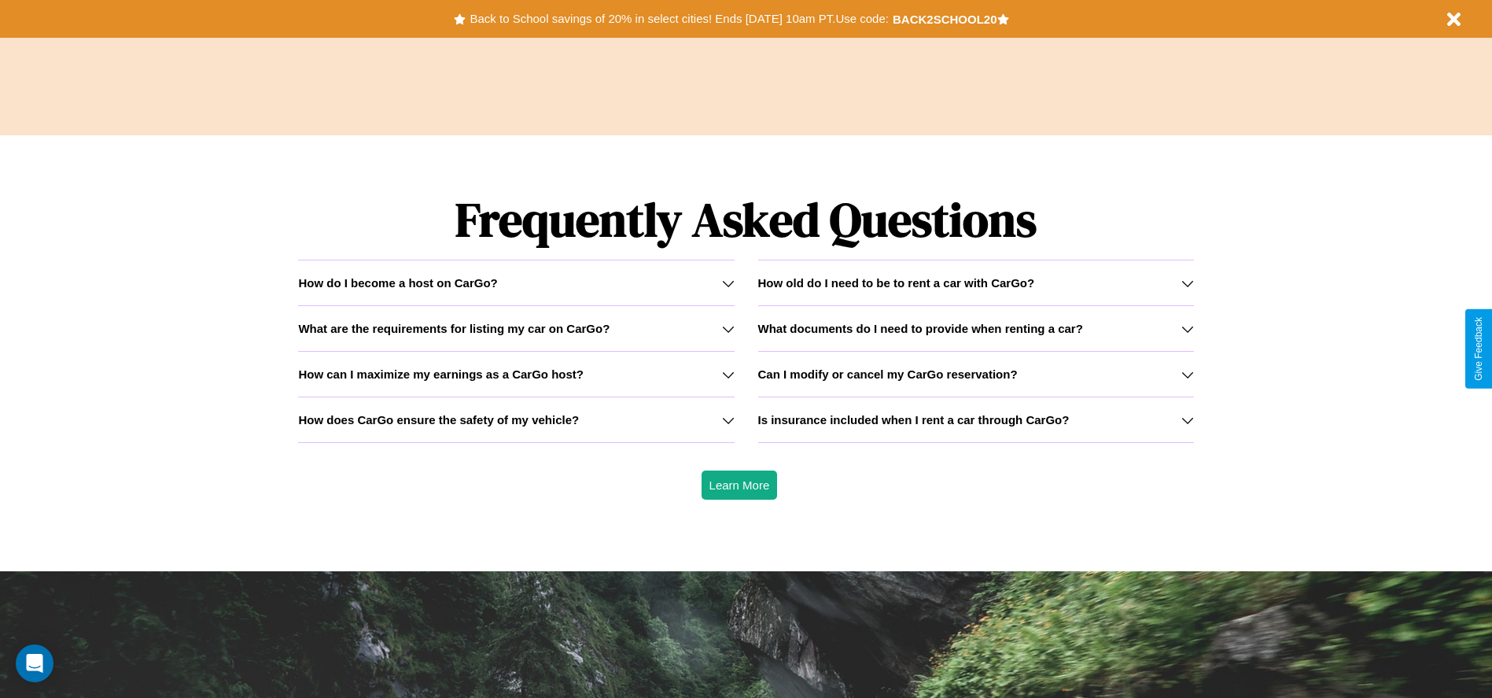
scroll to position [2257, 0]
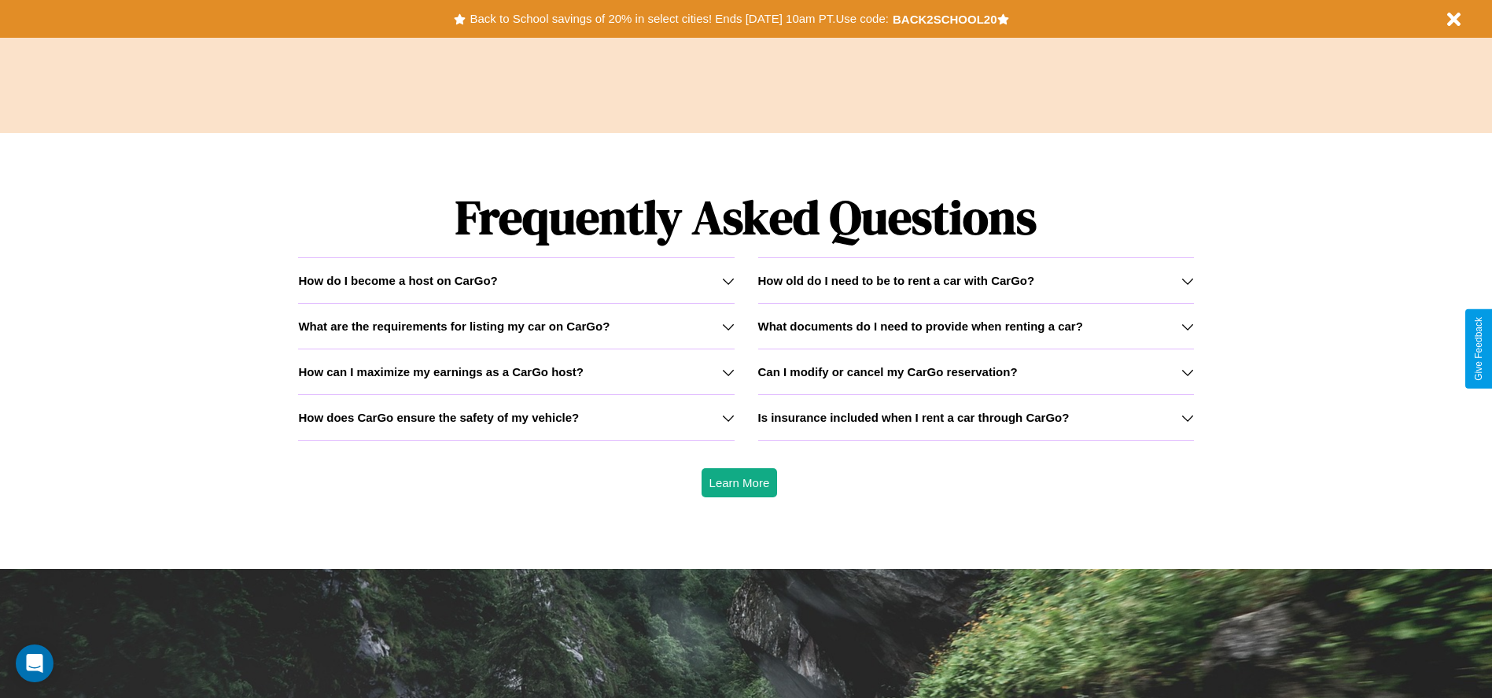
click at [516, 417] on h3 "How does CarGo ensure the safety of my vehicle?" at bounding box center [438, 417] width 281 height 13
click at [975, 371] on h3 "Can I modify or cancel my CarGo reservation?" at bounding box center [888, 371] width 260 height 13
click at [516, 371] on h3 "How can I maximize my earnings as a CarGo host?" at bounding box center [441, 371] width 286 height 13
click at [728, 326] on icon at bounding box center [728, 326] width 13 height 13
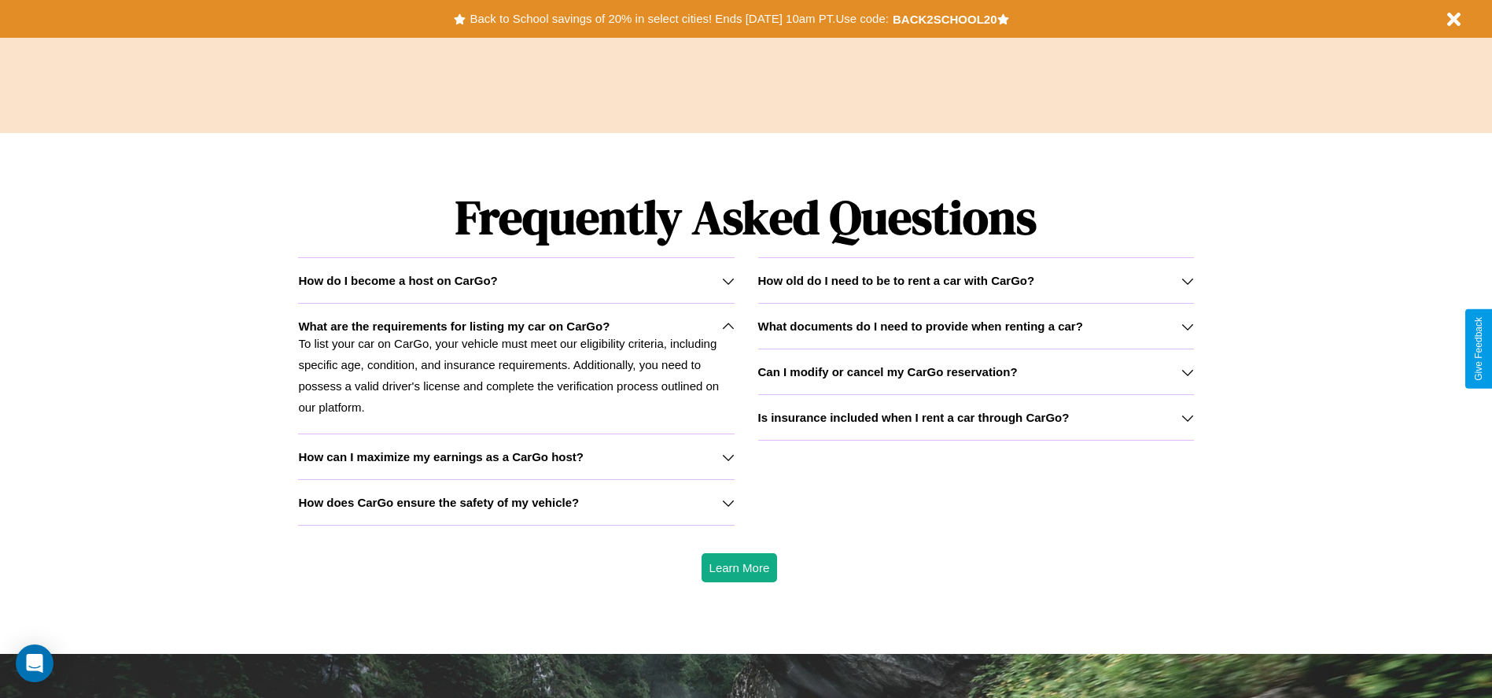
click at [516, 280] on div "How do I become a host on CarGo?" at bounding box center [516, 280] width 436 height 13
click at [1187, 371] on icon at bounding box center [1187, 372] width 13 height 13
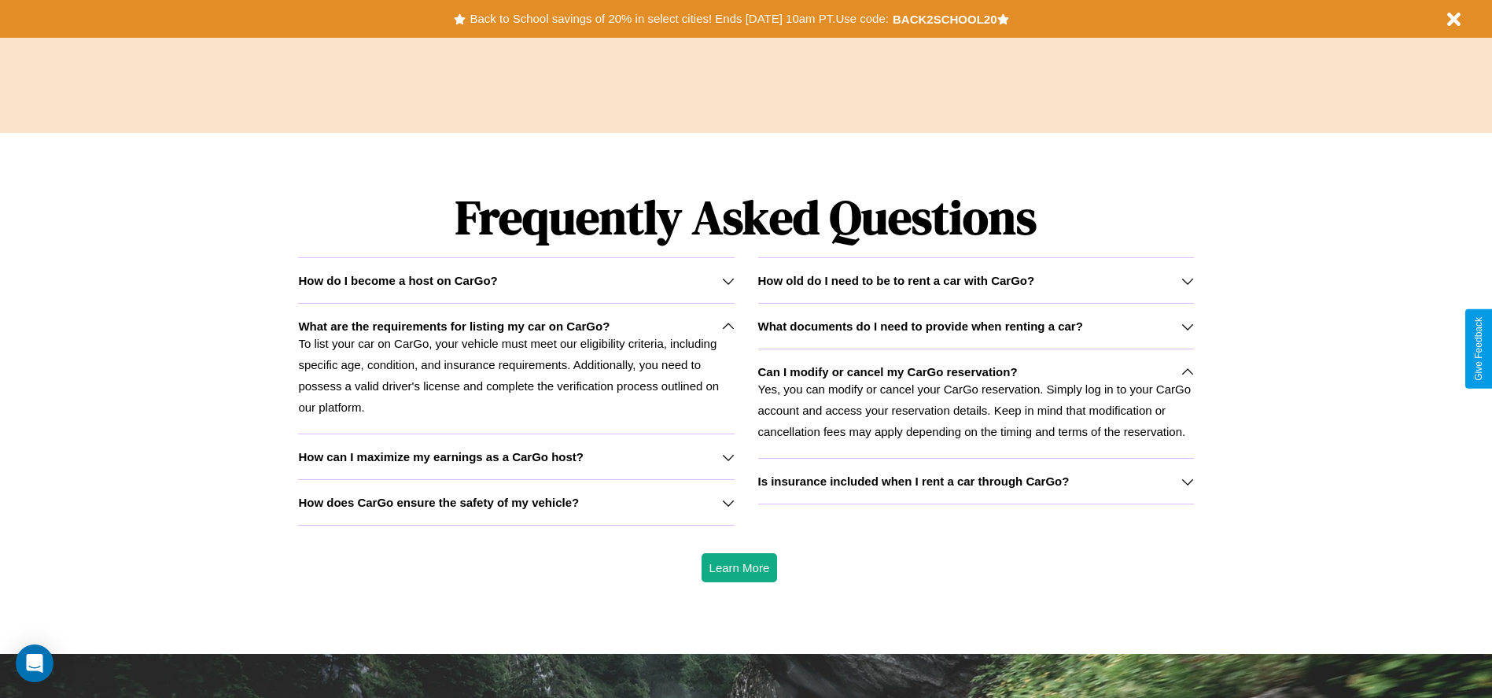
click at [728, 280] on icon at bounding box center [728, 281] width 13 height 13
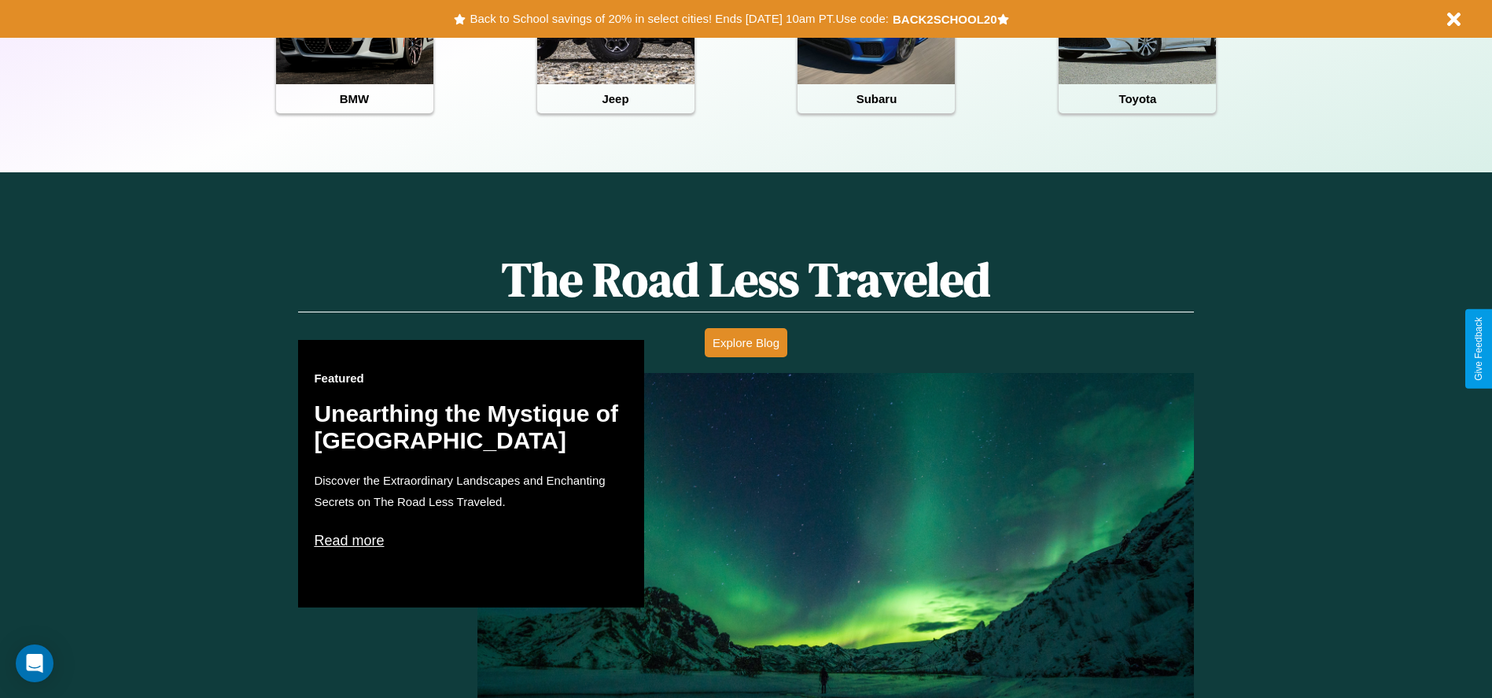
scroll to position [326, 0]
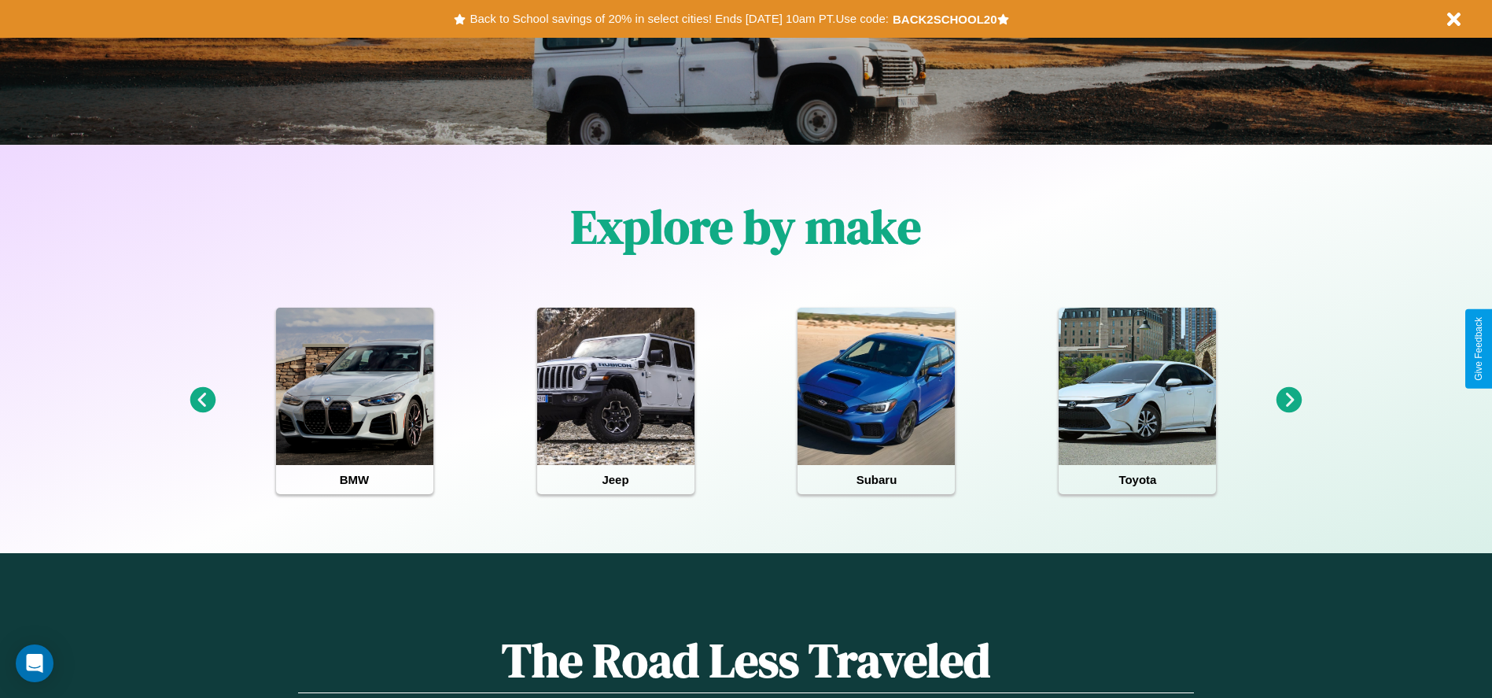
click at [1289, 400] on icon at bounding box center [1290, 400] width 26 height 26
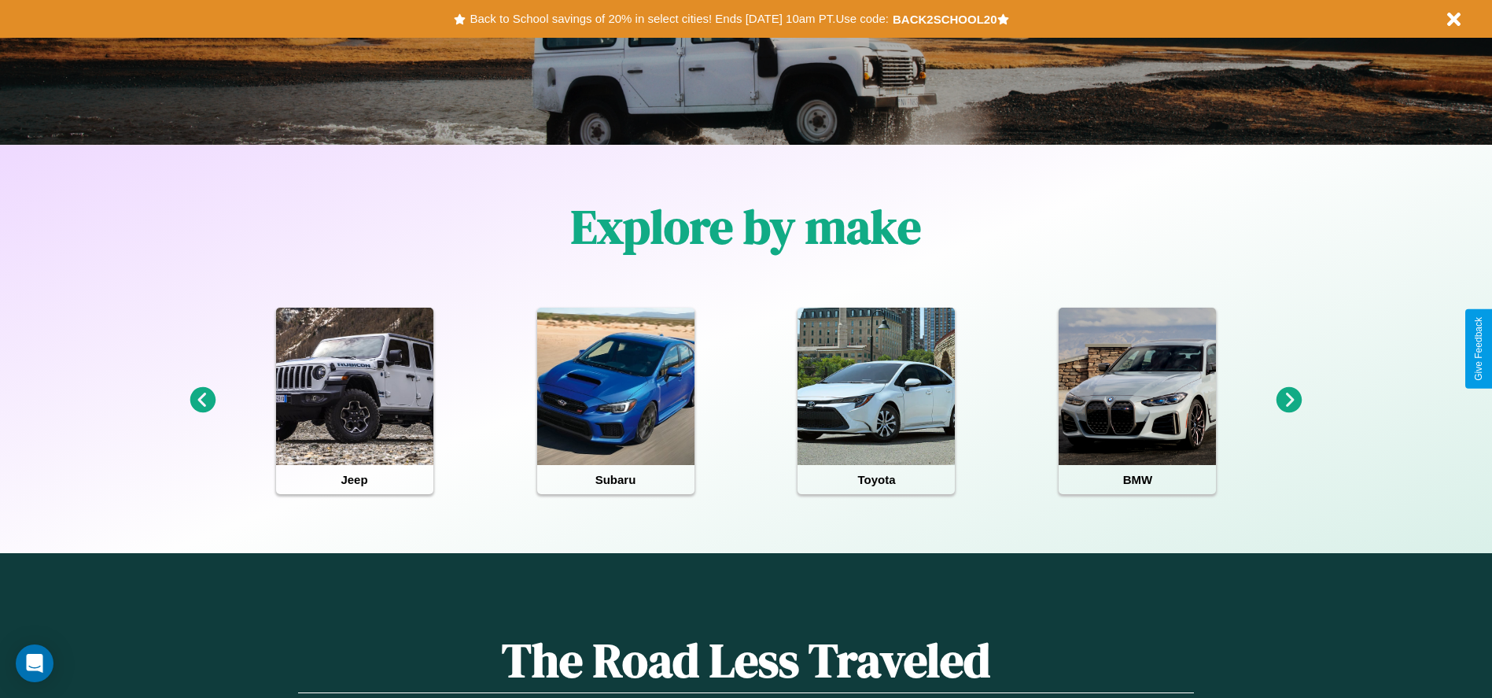
click at [1289, 400] on icon at bounding box center [1290, 400] width 26 height 26
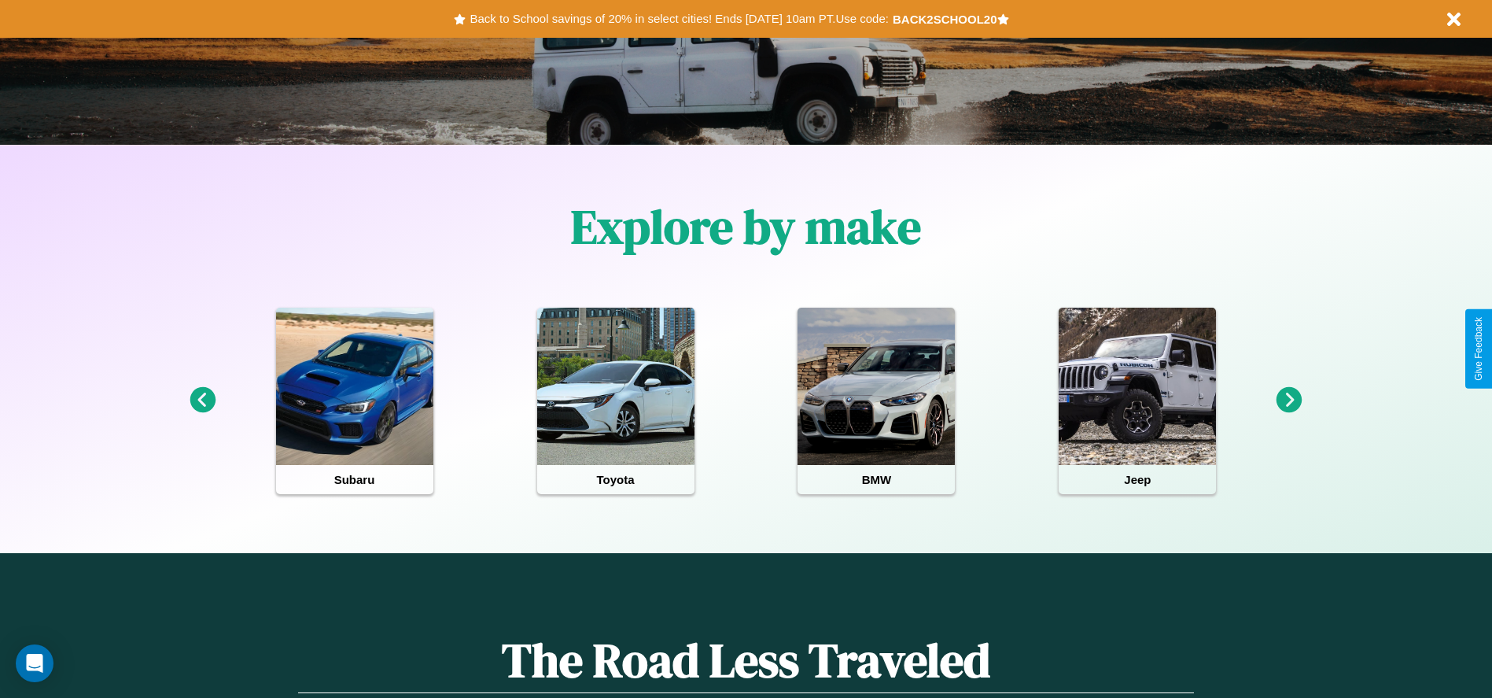
click at [1289, 400] on icon at bounding box center [1290, 400] width 26 height 26
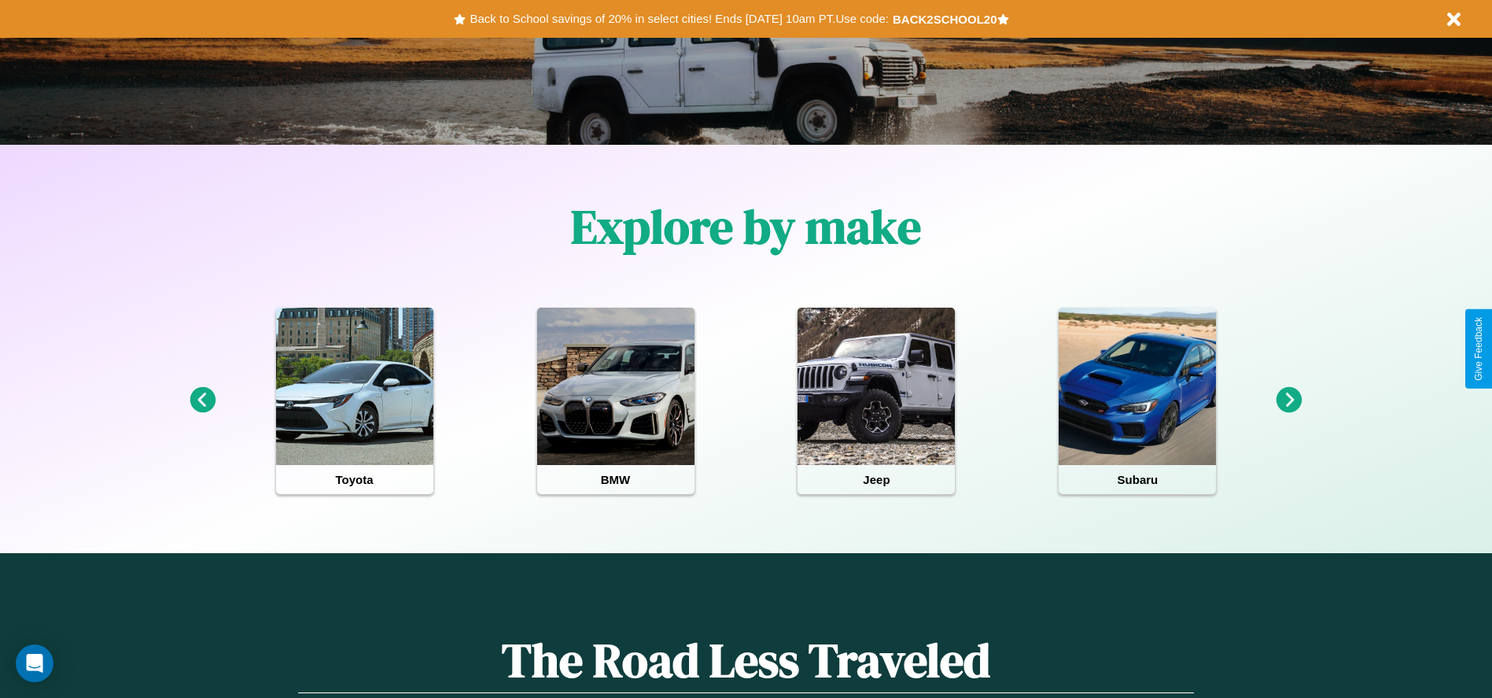
click at [1289, 400] on icon at bounding box center [1290, 400] width 26 height 26
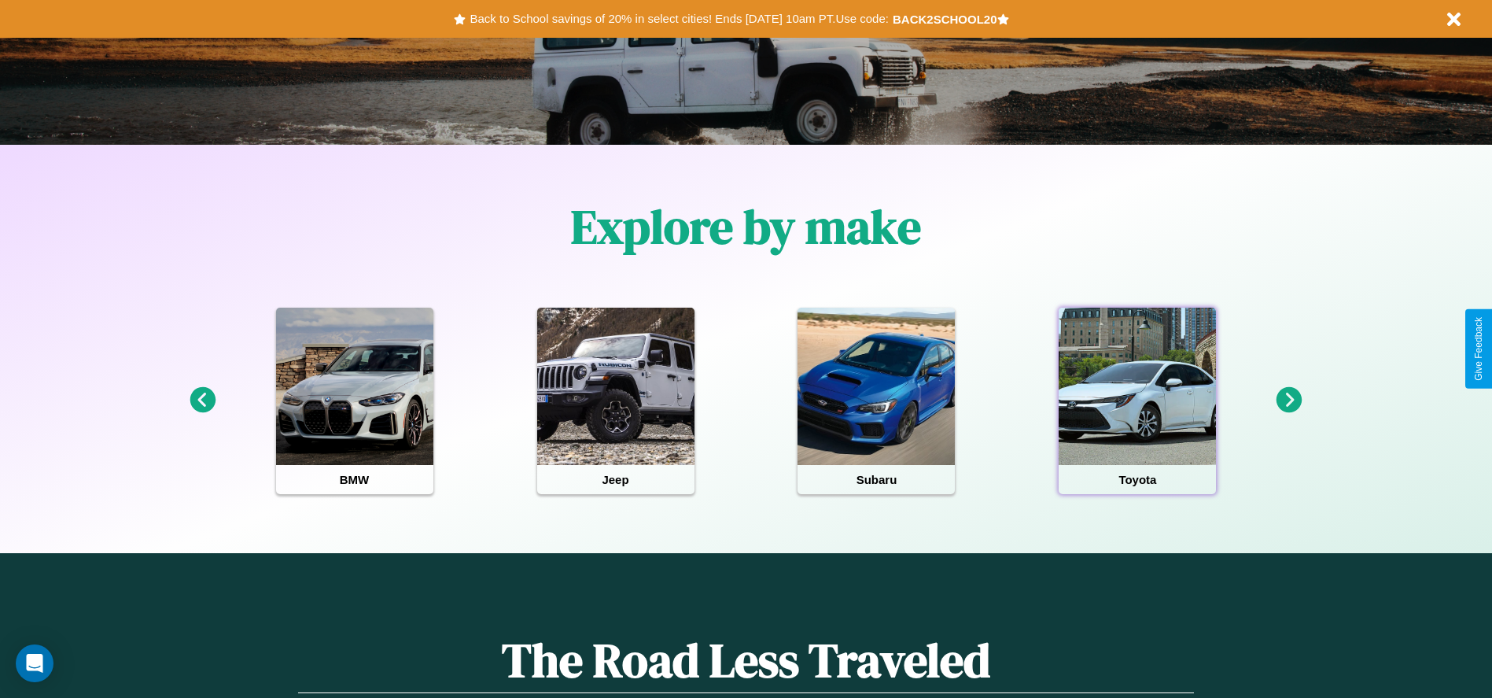
click at [1137, 400] on div at bounding box center [1137, 386] width 157 height 157
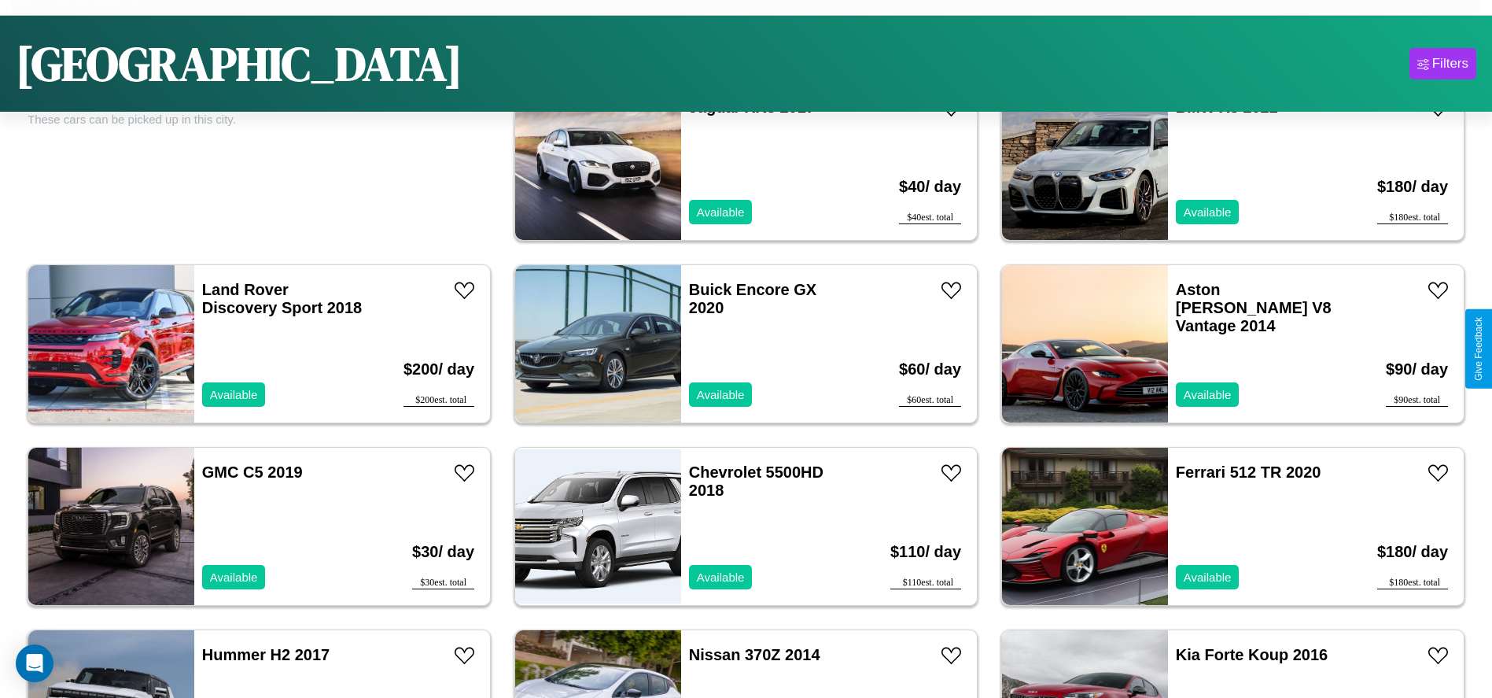
scroll to position [723, 0]
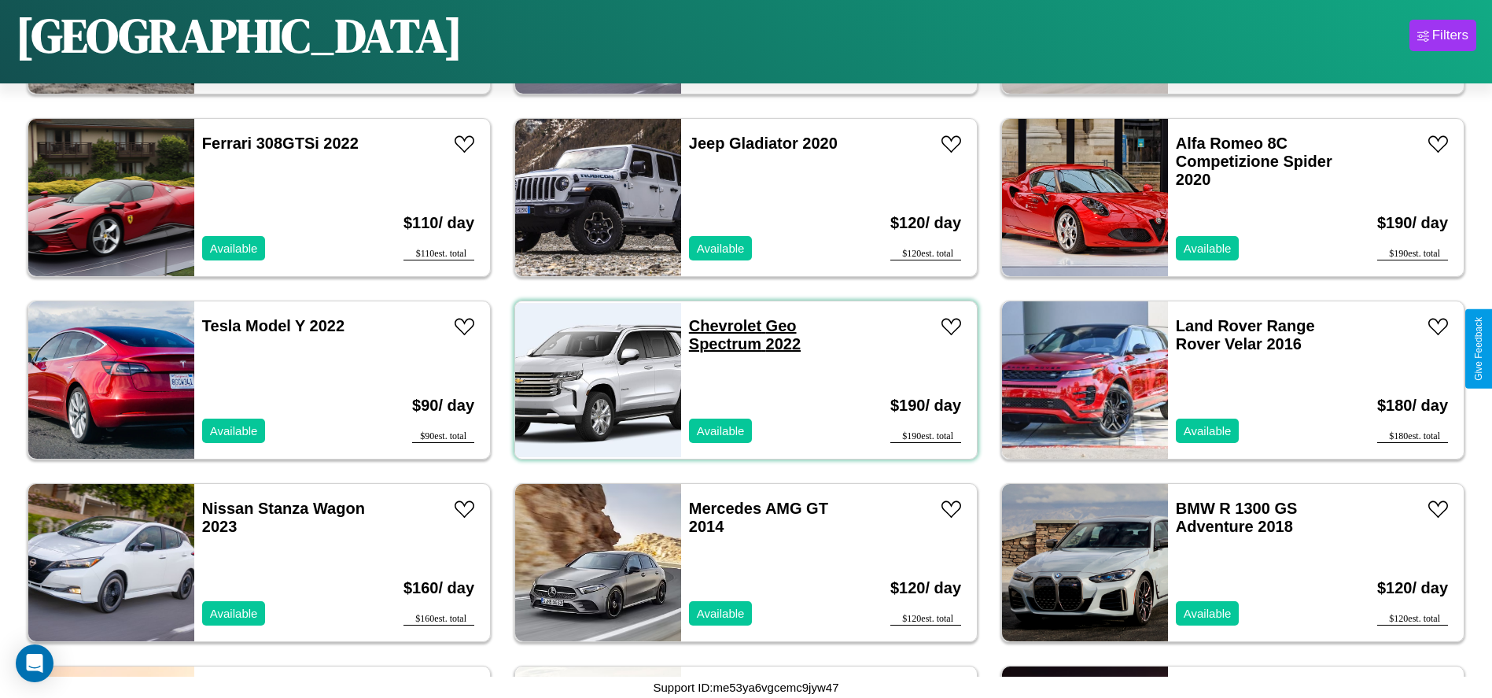
click at [719, 326] on link "Chevrolet Geo Spectrum 2022" at bounding box center [745, 334] width 112 height 35
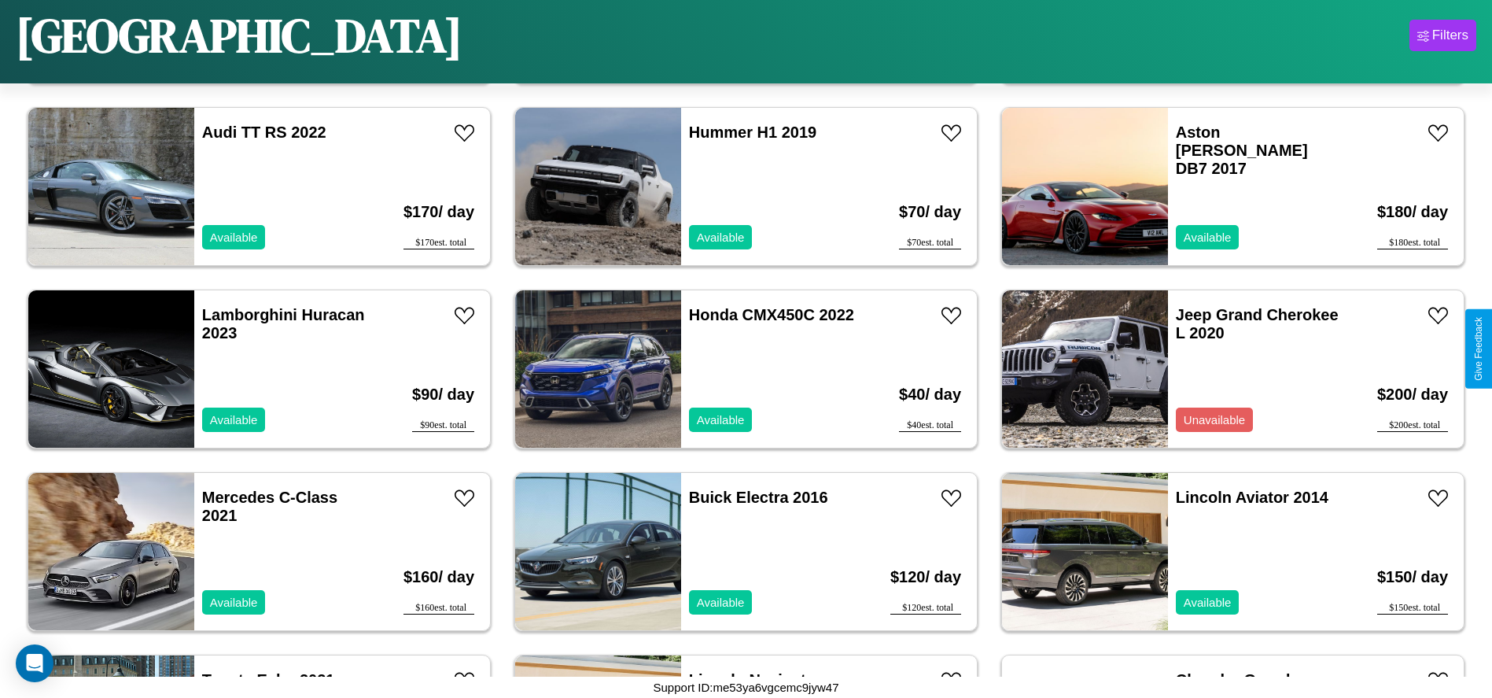
scroll to position [2548, 0]
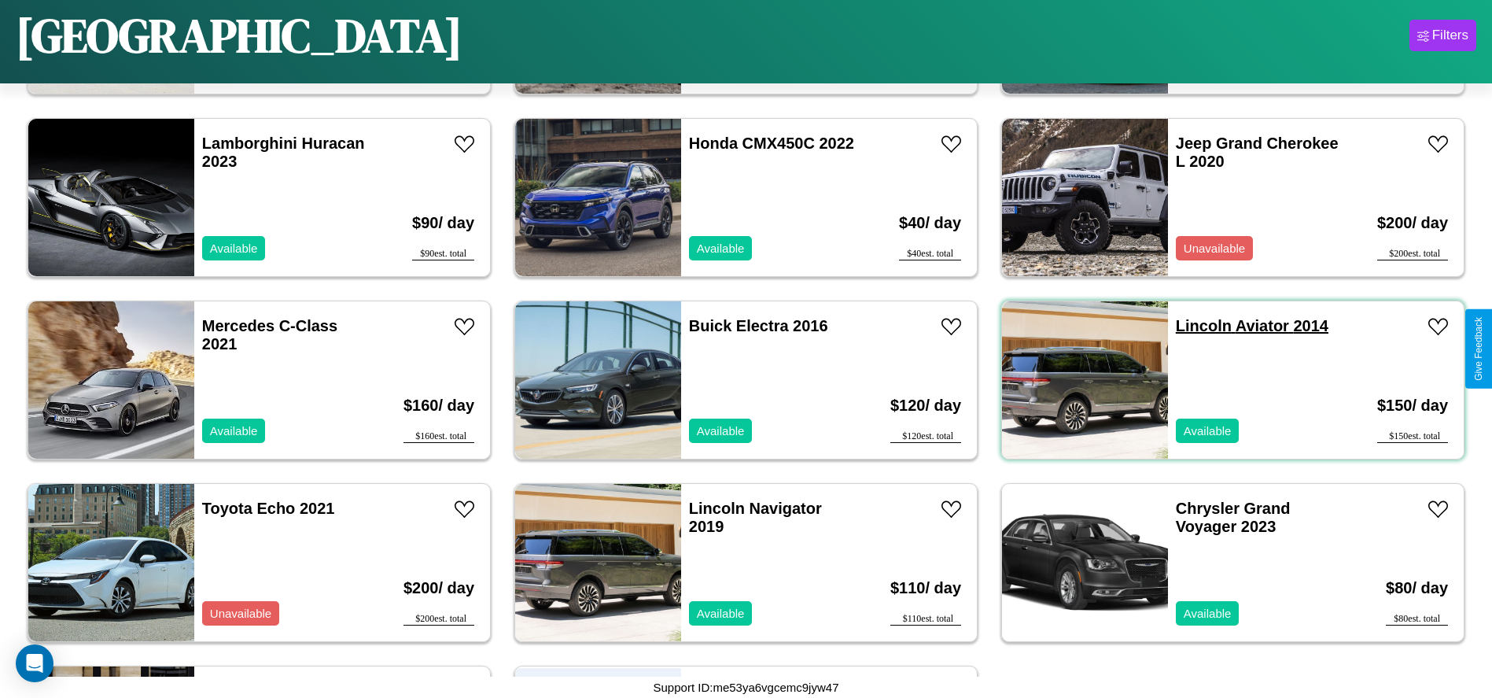
click at [1194, 326] on link "Lincoln Aviator 2014" at bounding box center [1252, 325] width 153 height 17
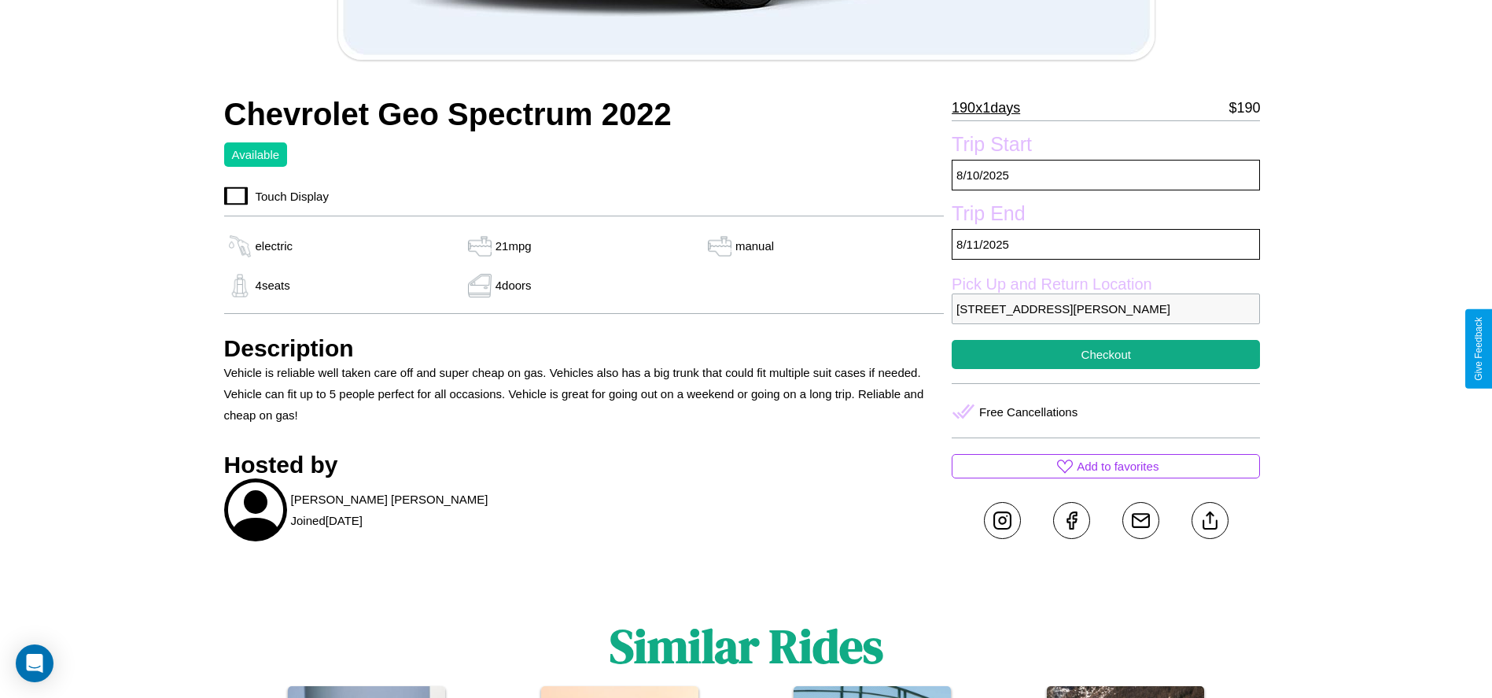
scroll to position [488, 0]
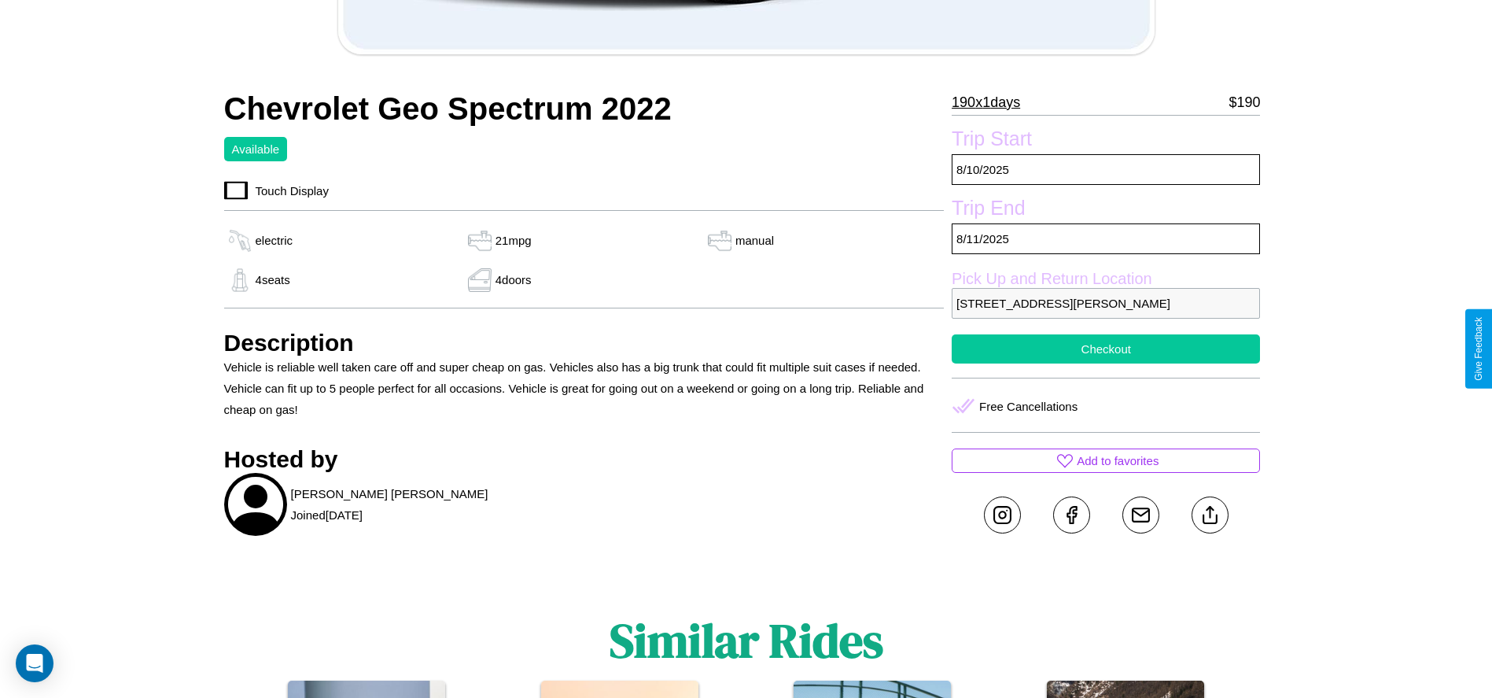
click at [1106, 348] on button "Checkout" at bounding box center [1106, 348] width 308 height 29
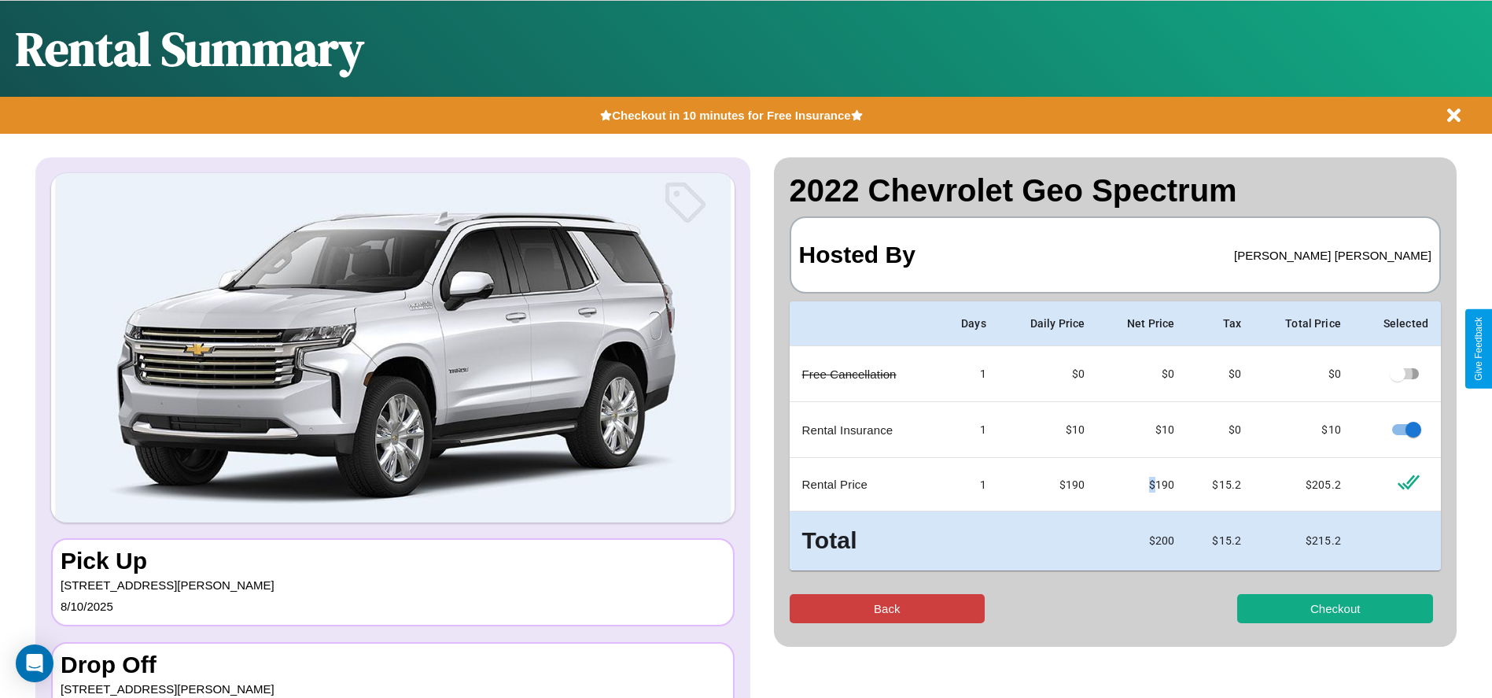
click at [886, 608] on button "Back" at bounding box center [888, 608] width 196 height 29
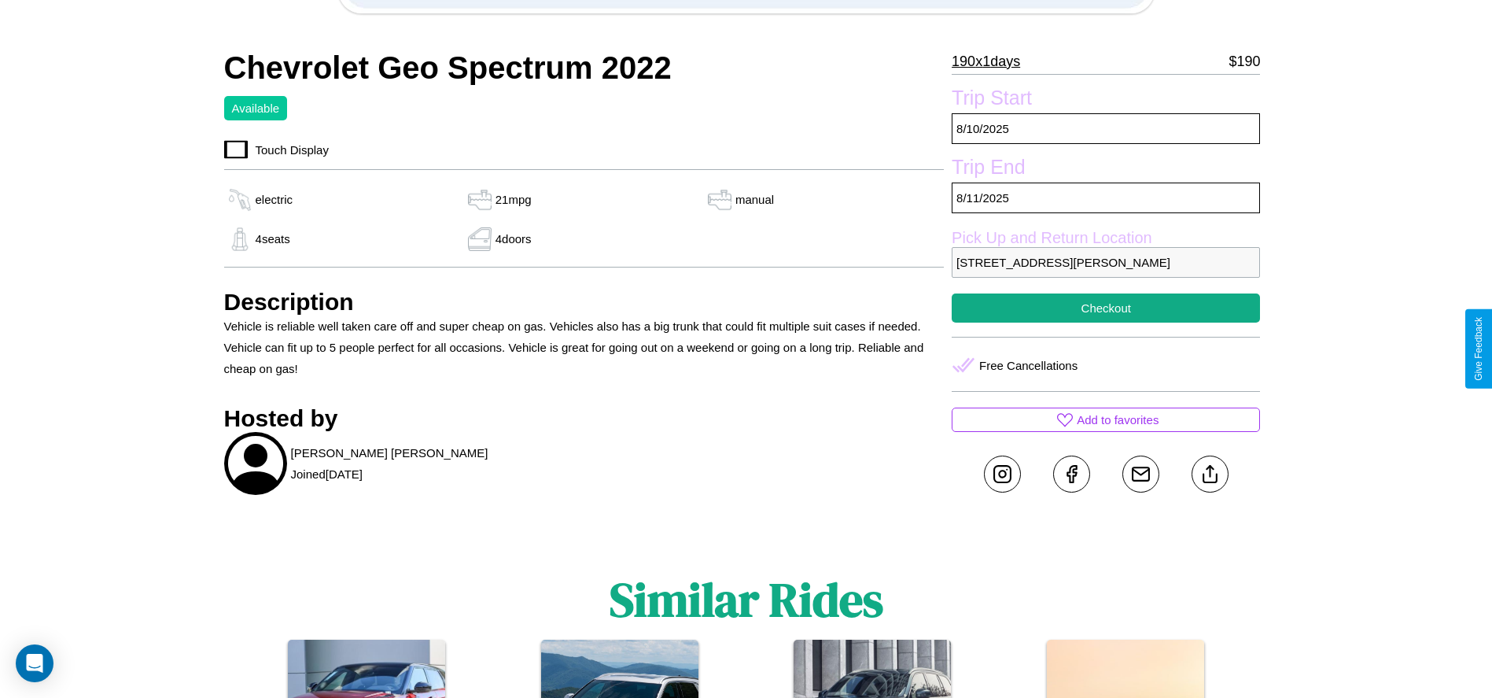
scroll to position [600, 0]
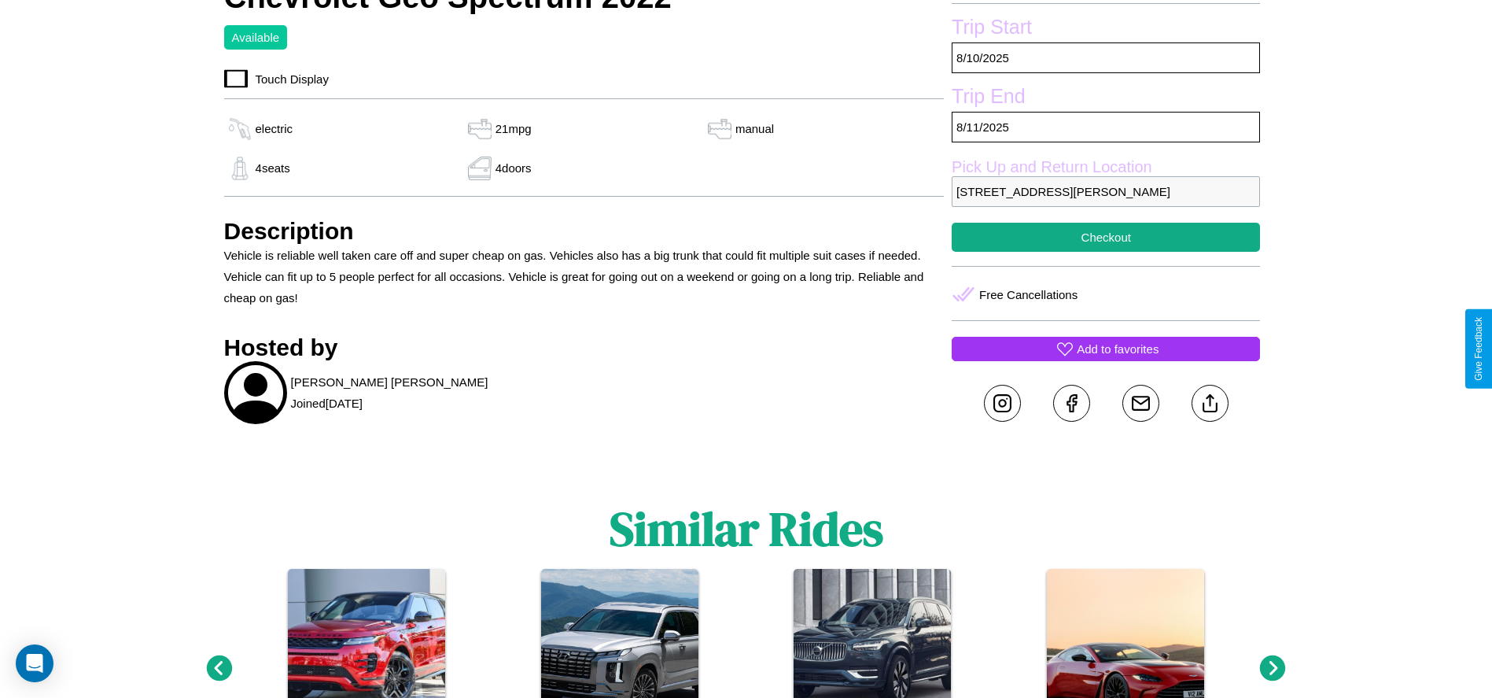
click at [1106, 348] on p "Add to favorites" at bounding box center [1118, 348] width 82 height 21
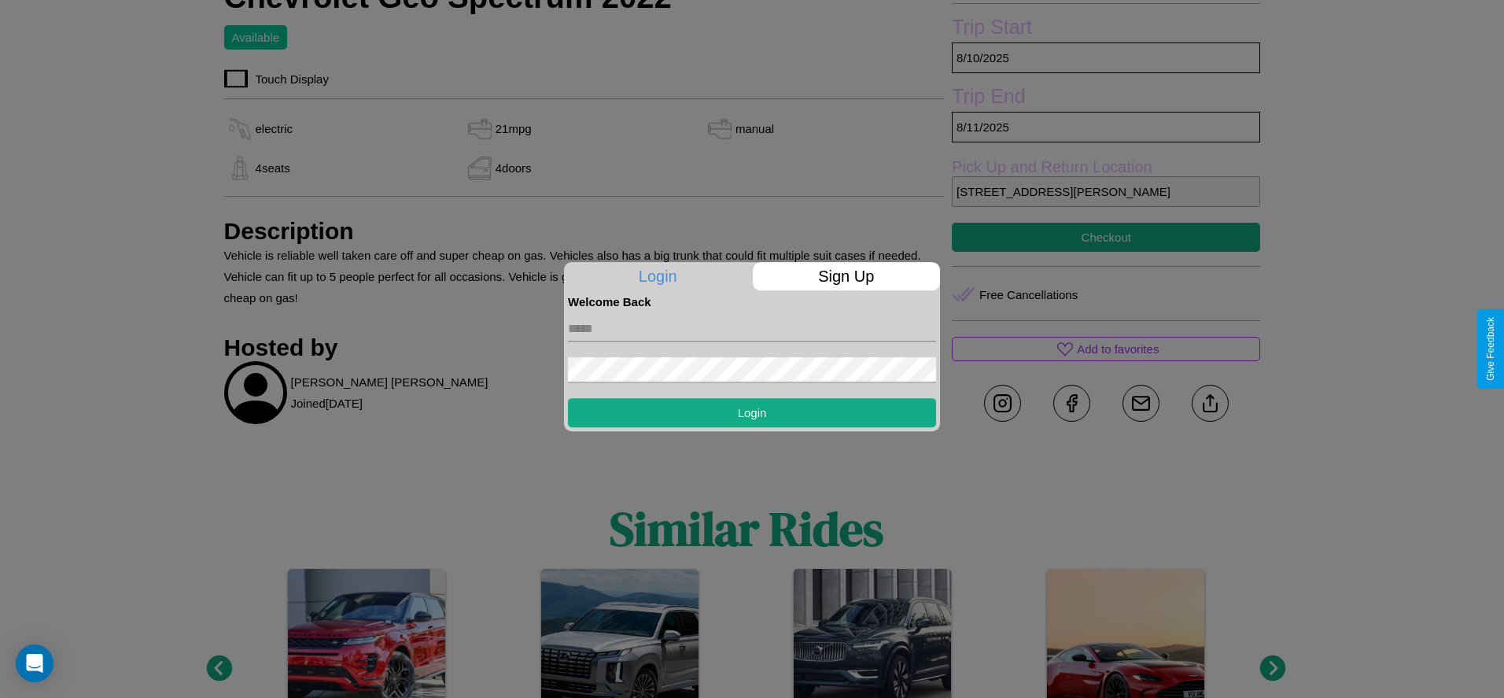
click at [846, 276] on p "Sign Up" at bounding box center [847, 276] width 188 height 28
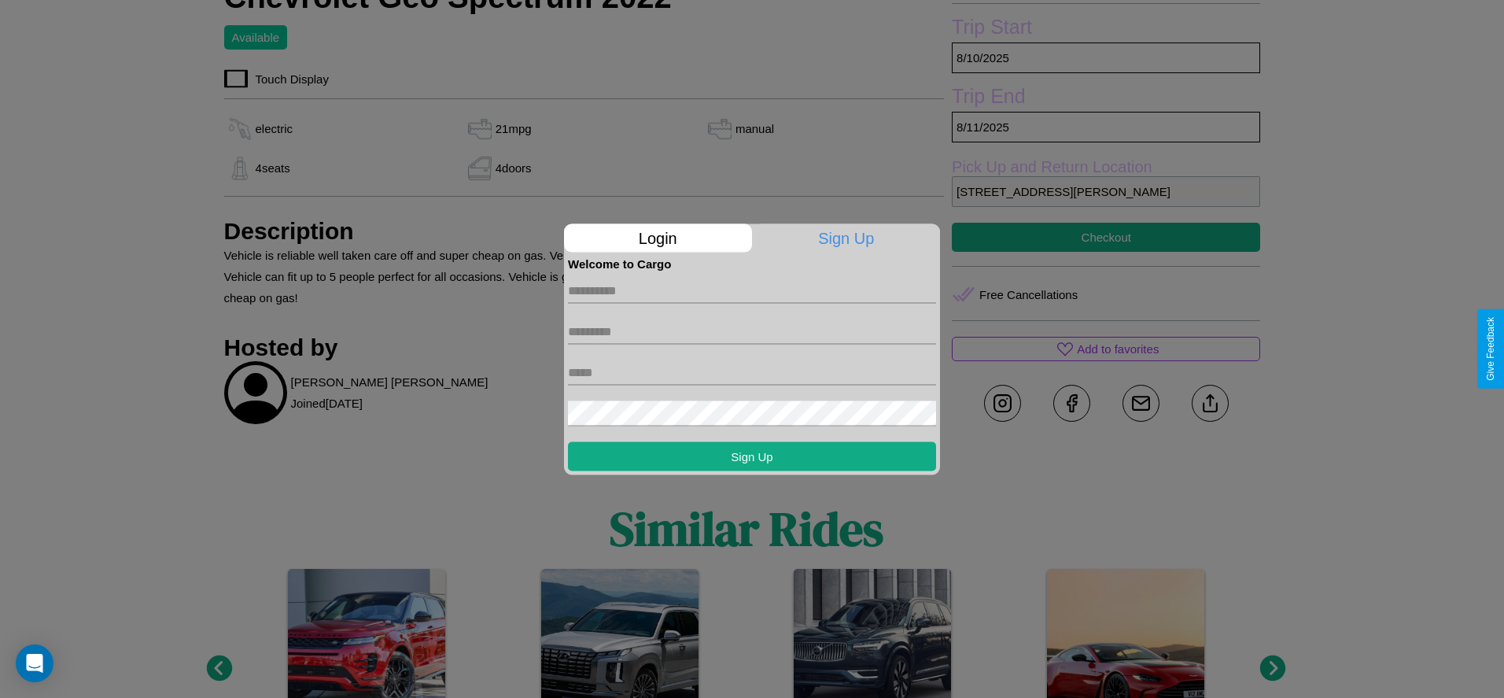
click at [752, 290] on input "text" at bounding box center [752, 290] width 368 height 25
type input "*****"
click at [752, 331] on input "text" at bounding box center [752, 331] width 368 height 25
type input "*****"
click at [752, 372] on input "text" at bounding box center [752, 371] width 368 height 25
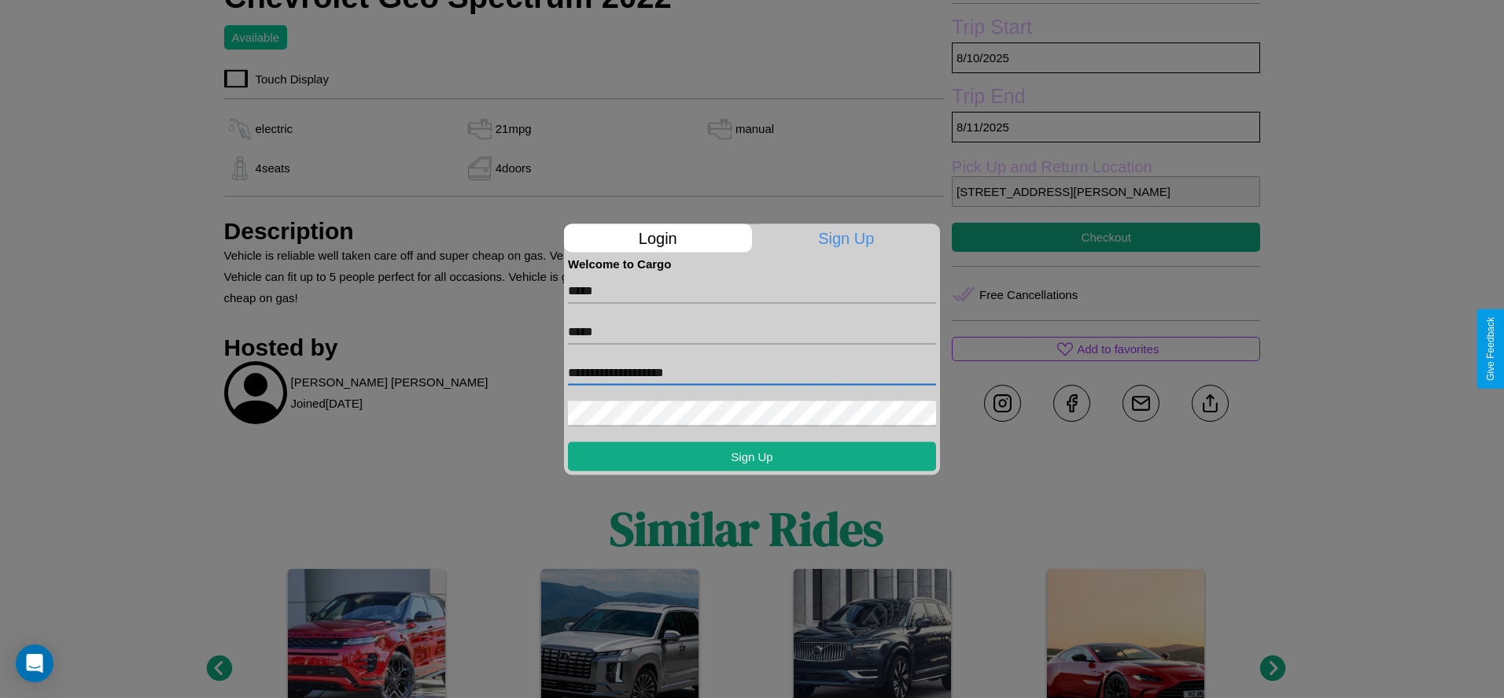
type input "**********"
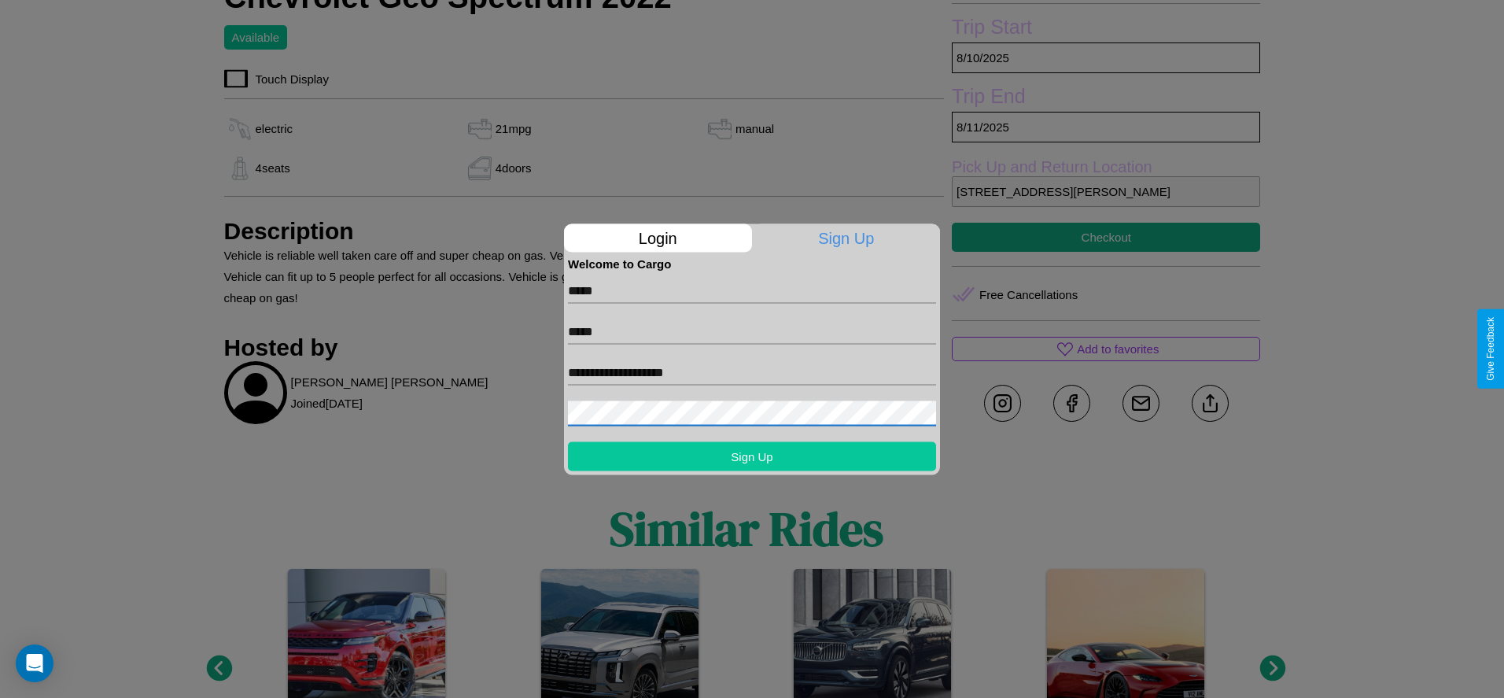
click at [752, 455] on button "Sign Up" at bounding box center [752, 455] width 368 height 29
